Goal: Transaction & Acquisition: Purchase product/service

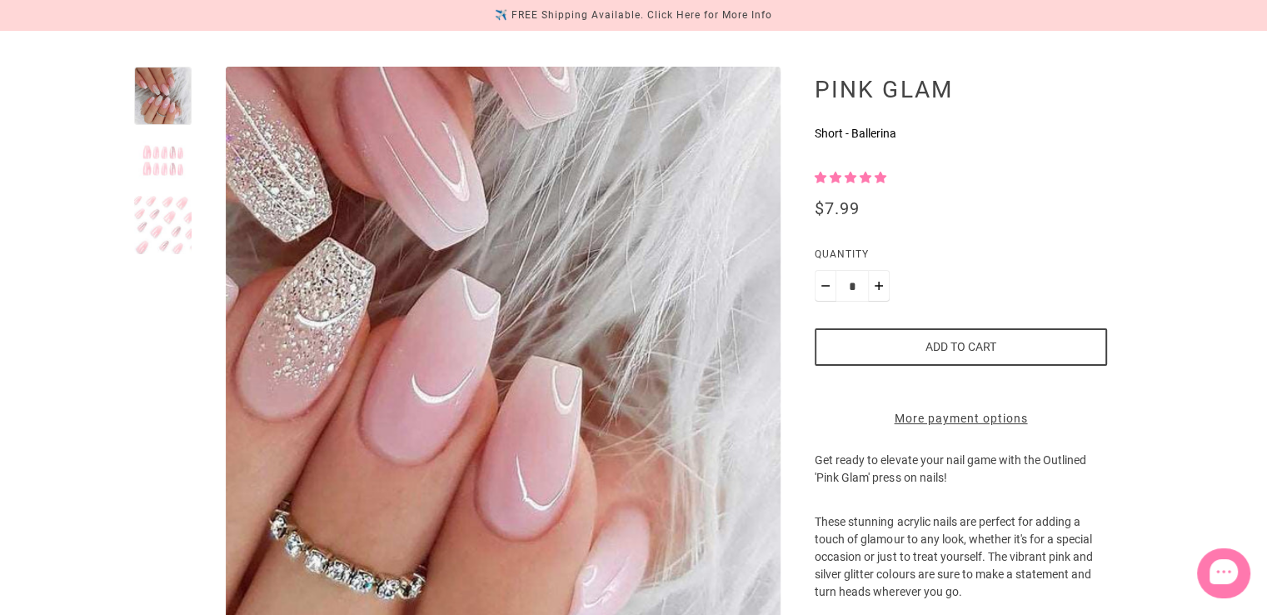
scroll to position [250, 0]
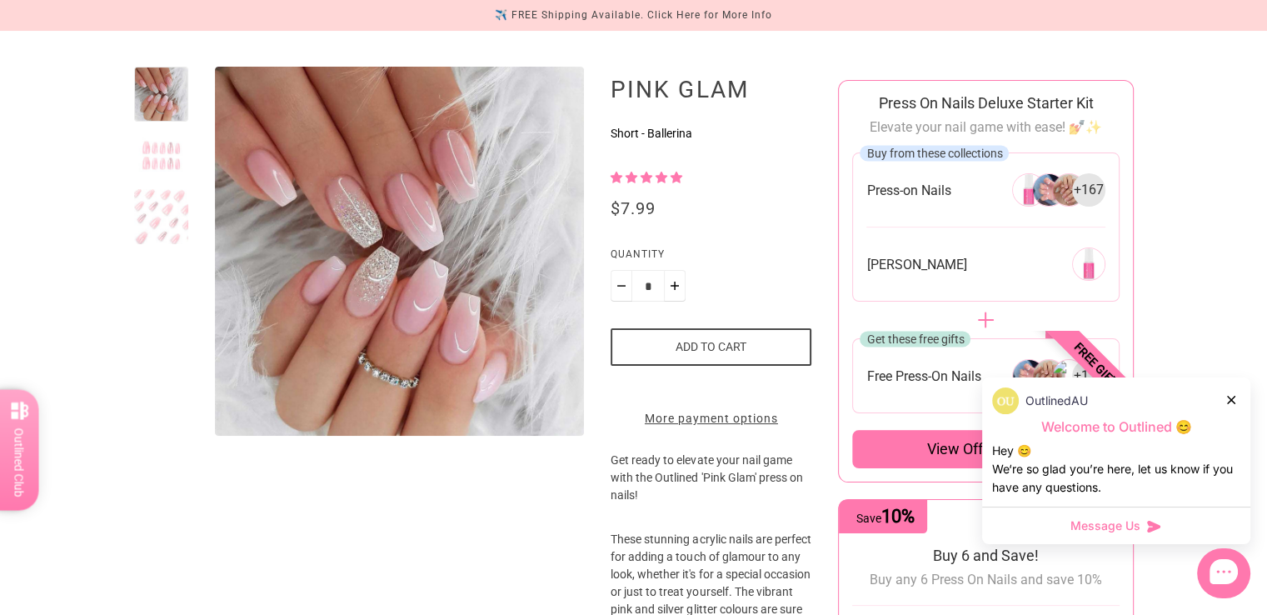
click at [1232, 400] on icon at bounding box center [1231, 400] width 8 height 8
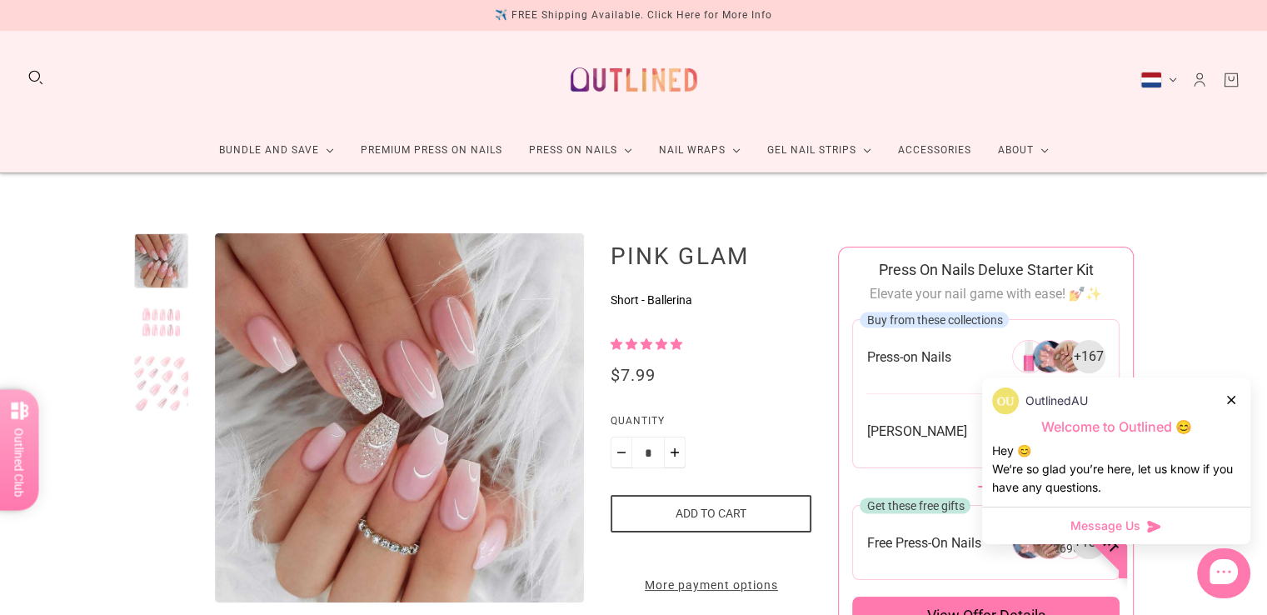
click at [1231, 401] on icon at bounding box center [1231, 400] width 8 height 8
